Goal: Find specific page/section: Find specific page/section

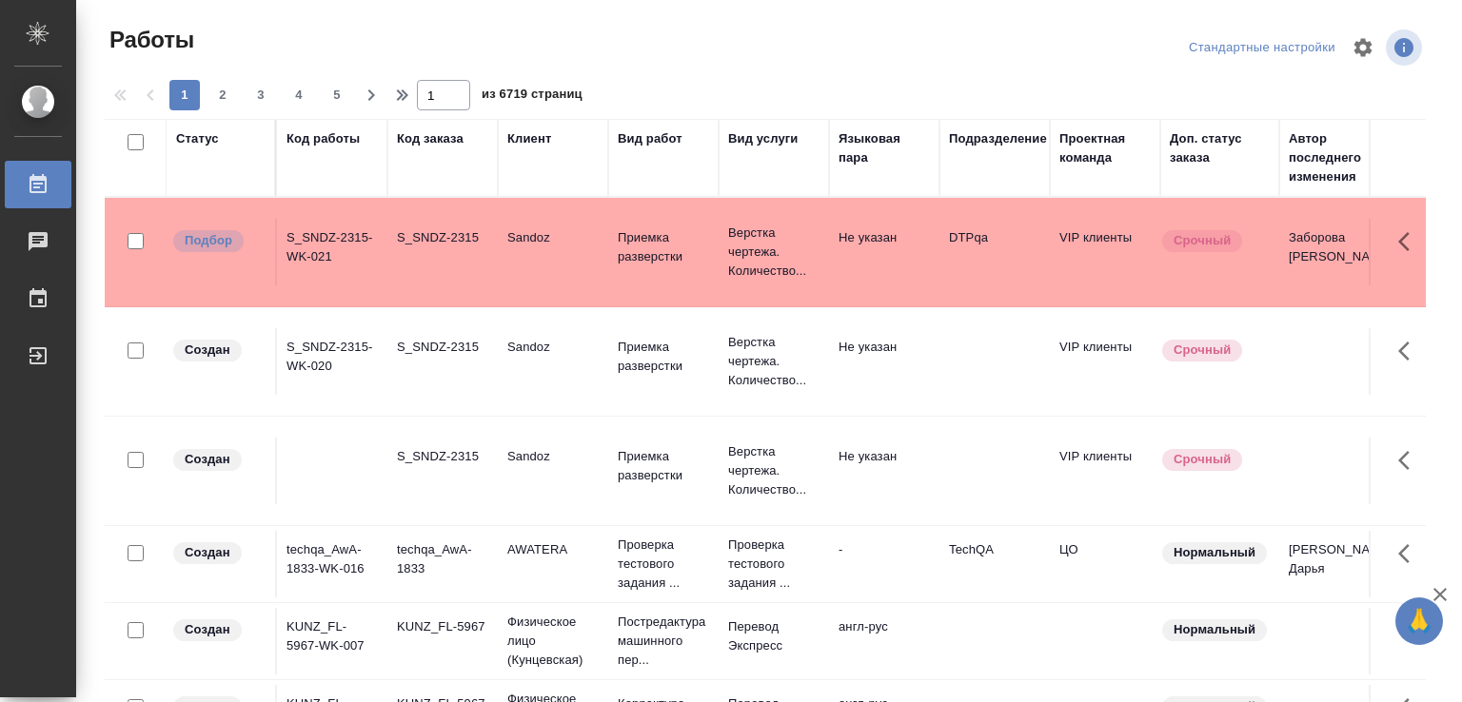
click at [1279, 48] on div "Стандартные настройки" at bounding box center [1262, 48] width 156 height 30
click at [1352, 49] on icon "button" at bounding box center [1363, 47] width 23 height 23
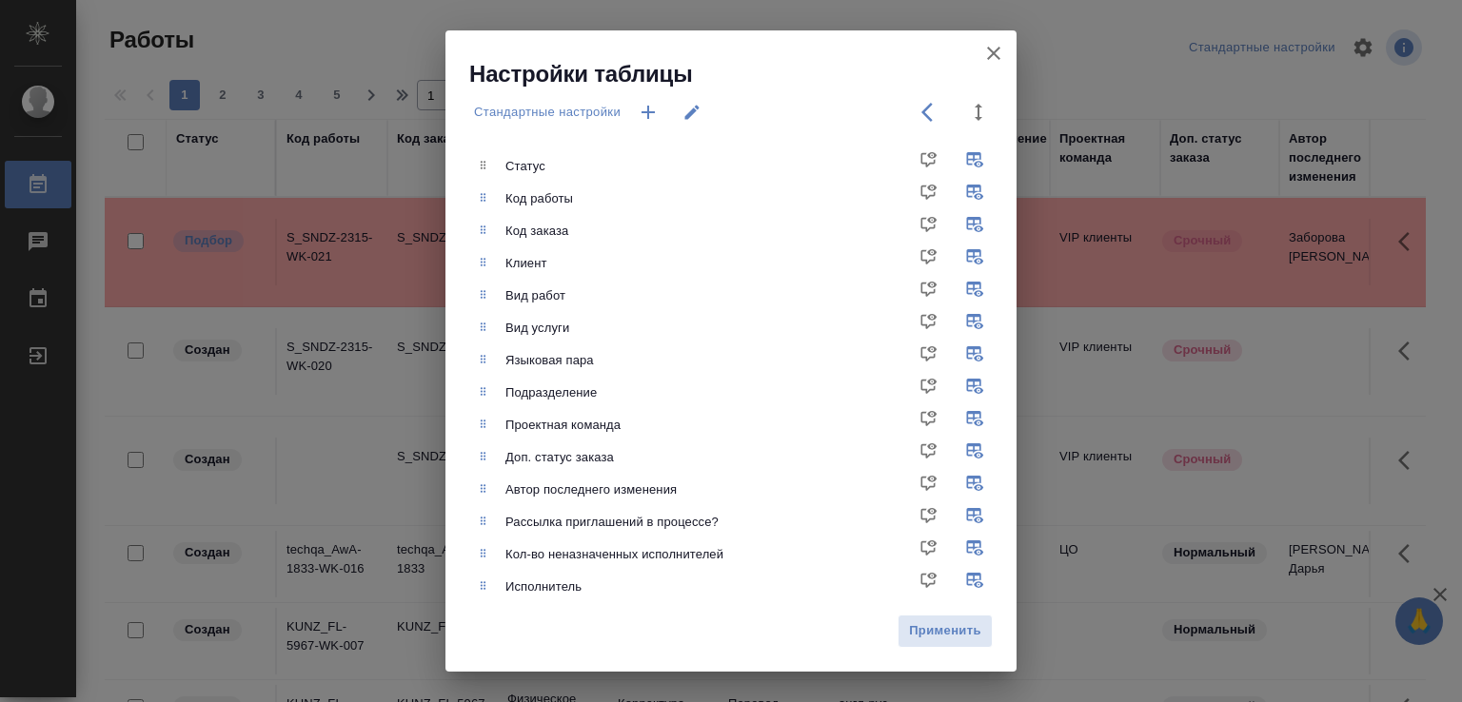
click at [542, 303] on div "Вид работ" at bounding box center [759, 296] width 508 height 19
click at [680, 303] on div "Вид работ" at bounding box center [759, 296] width 508 height 19
click at [929, 629] on span "Применить" at bounding box center [945, 632] width 74 height 22
